Goal: Check status: Check status

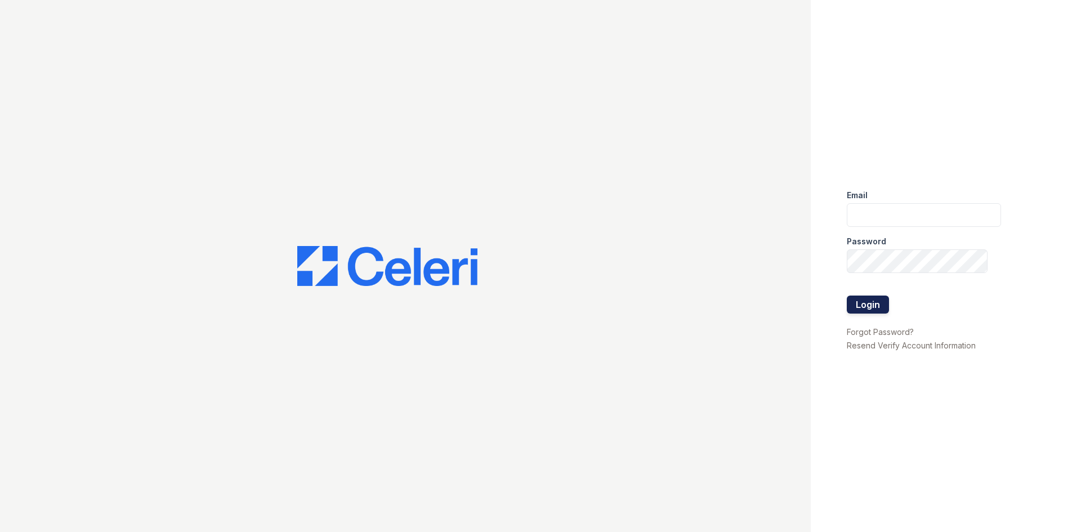
type input "[EMAIL_ADDRESS][DOMAIN_NAME]"
click at [871, 299] on button "Login" at bounding box center [867, 304] width 42 height 18
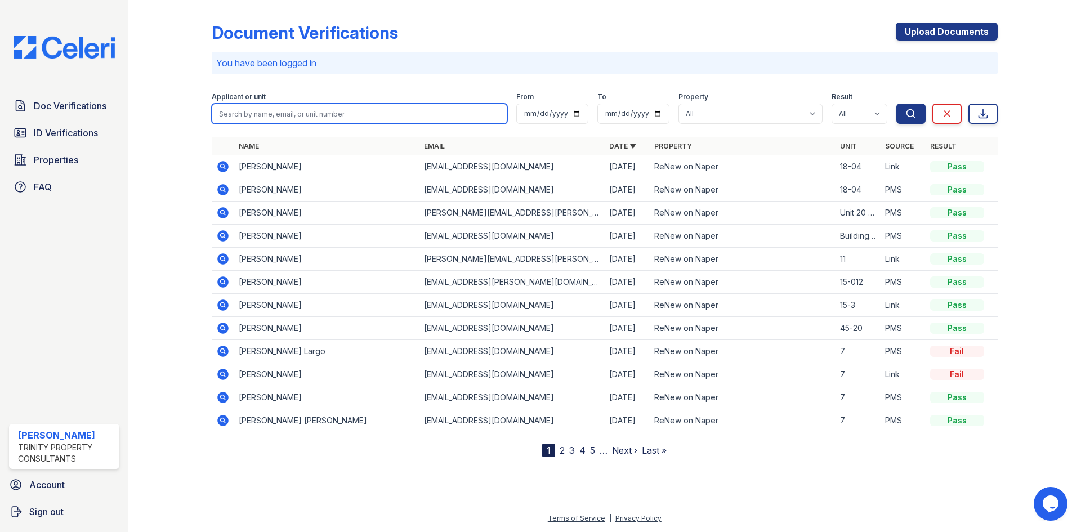
click at [292, 106] on input "search" at bounding box center [359, 114] width 295 height 20
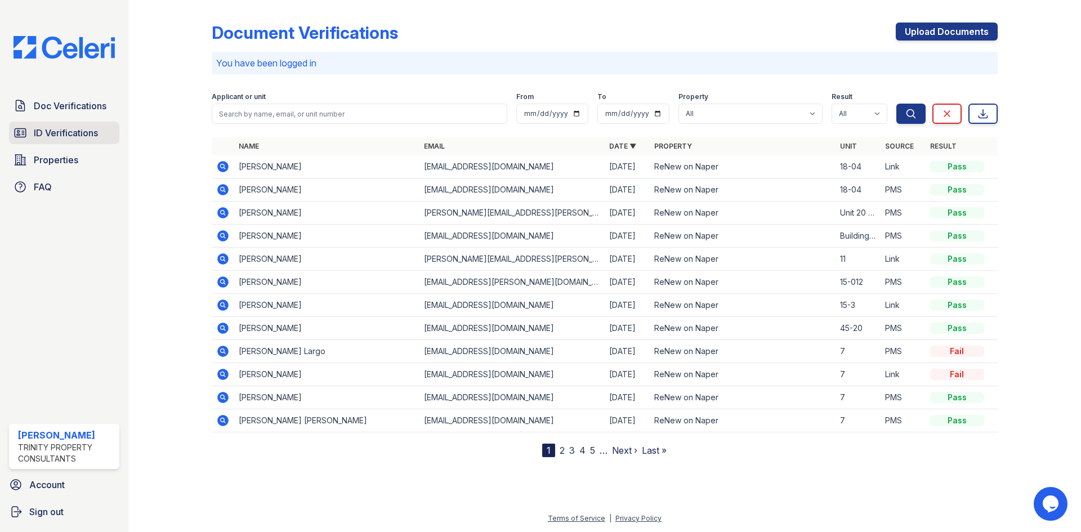
click at [67, 130] on span "ID Verifications" at bounding box center [66, 133] width 64 height 14
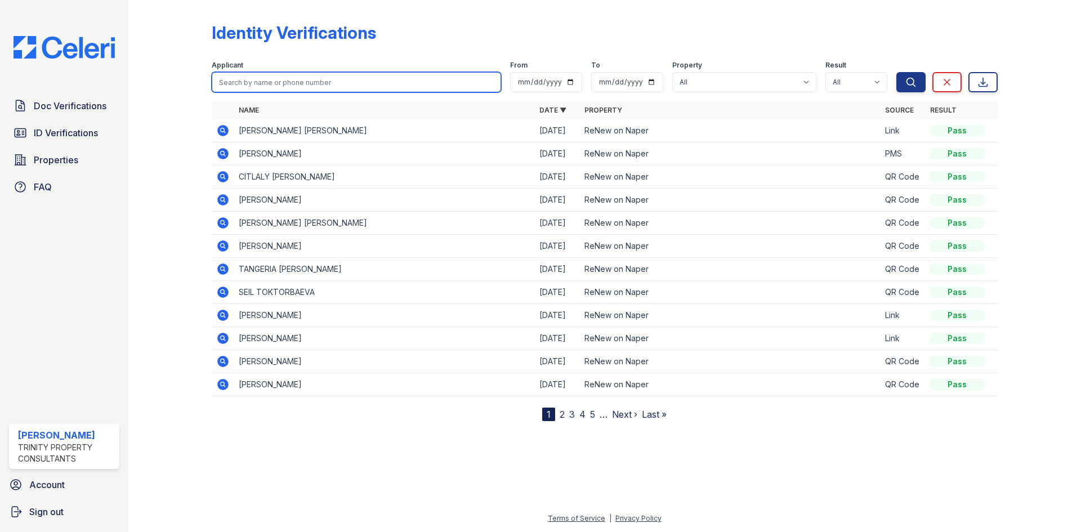
click at [268, 79] on input "search" at bounding box center [356, 82] width 289 height 20
type input "[PERSON_NAME]"
click at [896, 72] on button "Search" at bounding box center [910, 82] width 29 height 20
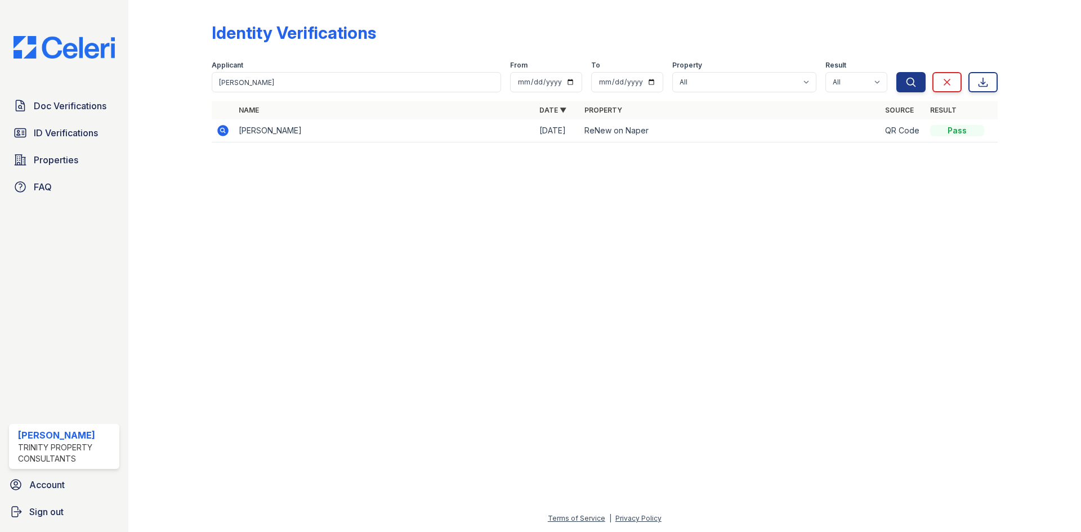
click at [217, 132] on td at bounding box center [223, 130] width 23 height 23
click at [217, 132] on icon at bounding box center [223, 131] width 14 height 14
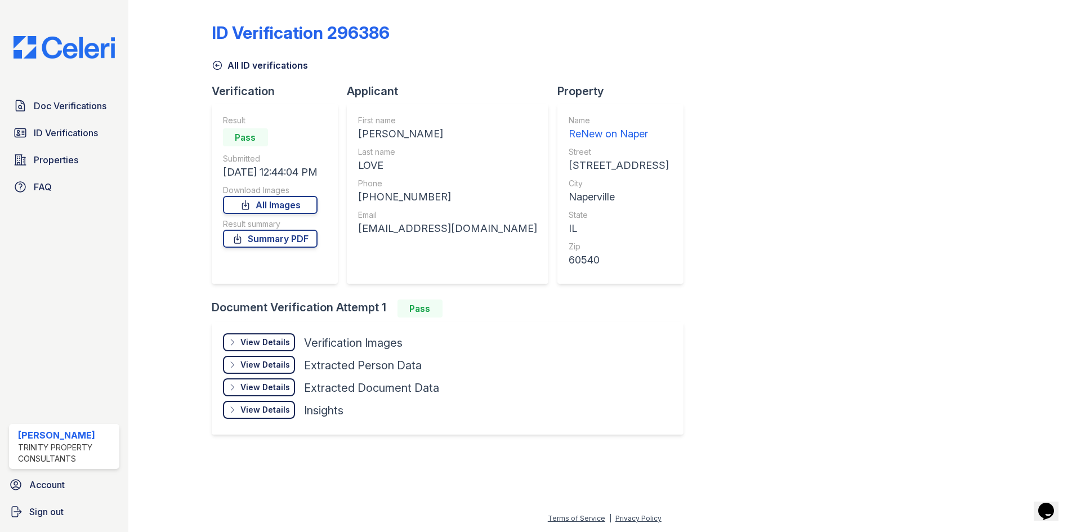
click at [285, 361] on div "View Details" at bounding box center [265, 364] width 50 height 11
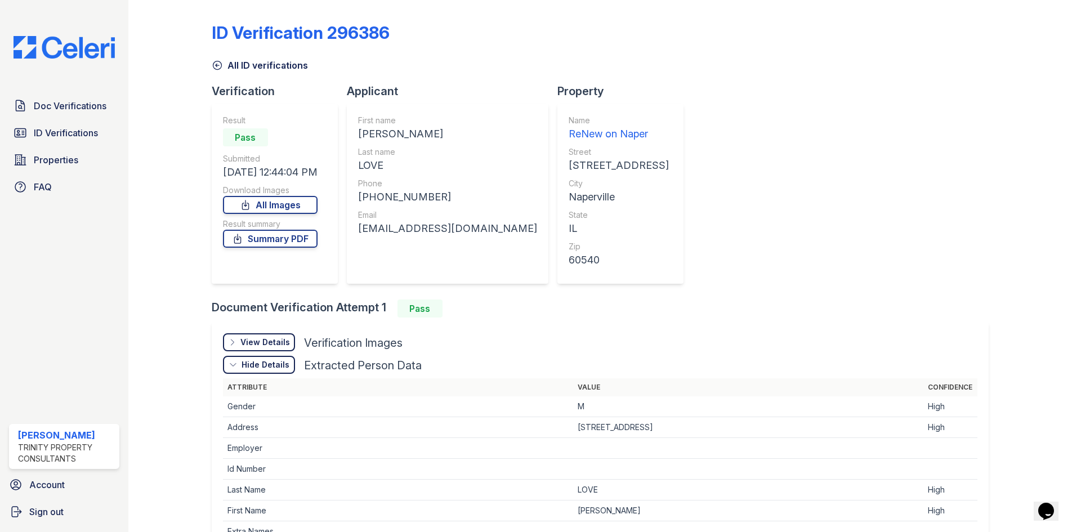
click at [286, 346] on div "View Details" at bounding box center [265, 342] width 50 height 11
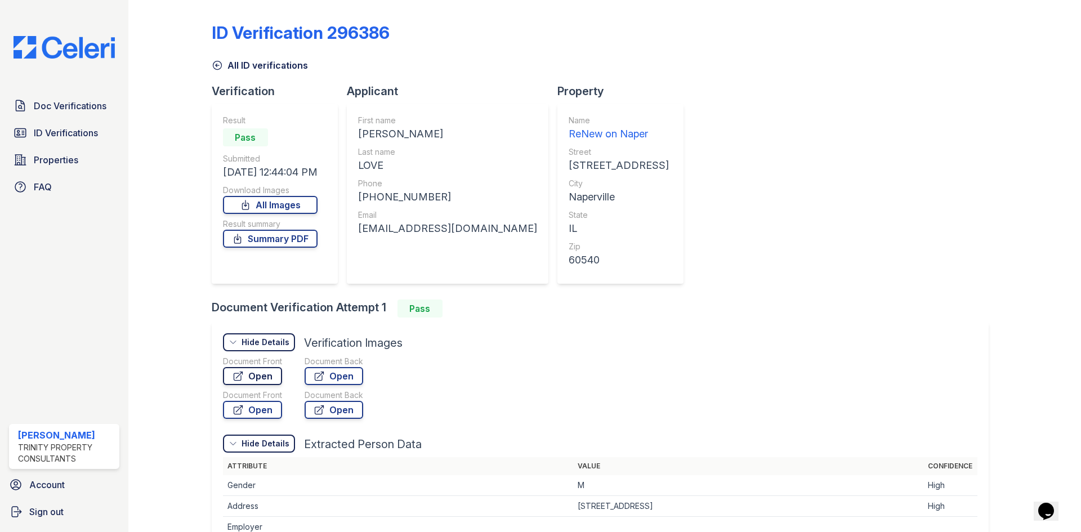
click at [268, 375] on link "Open" at bounding box center [252, 376] width 59 height 18
